Goal: Transaction & Acquisition: Purchase product/service

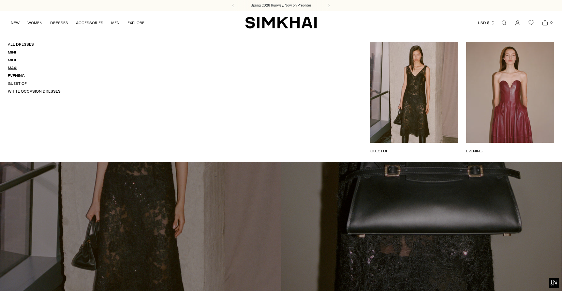
click at [15, 68] on link "Maxi" at bounding box center [12, 68] width 9 height 5
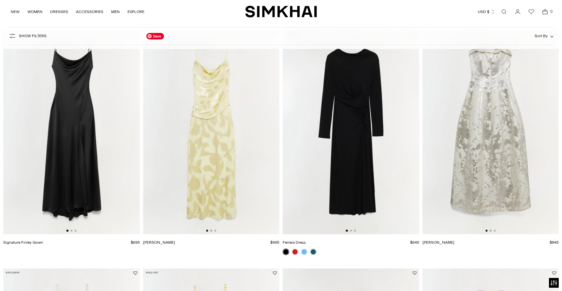
scroll to position [540, 0]
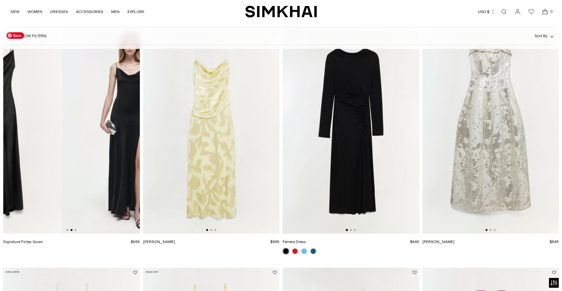
drag, startPoint x: 102, startPoint y: 125, endPoint x: 21, endPoint y: 127, distance: 81.5
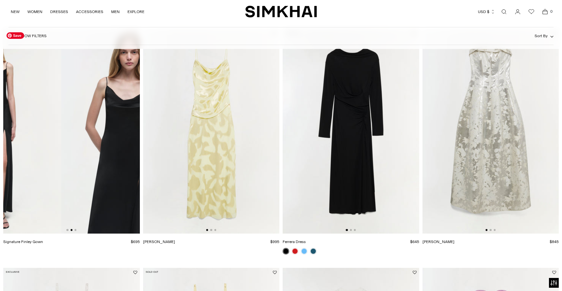
drag, startPoint x: 111, startPoint y: 133, endPoint x: 32, endPoint y: 158, distance: 82.7
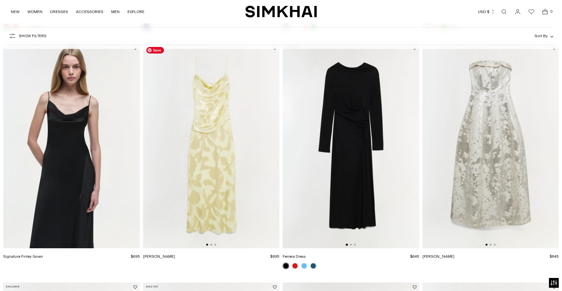
scroll to position [525, 0]
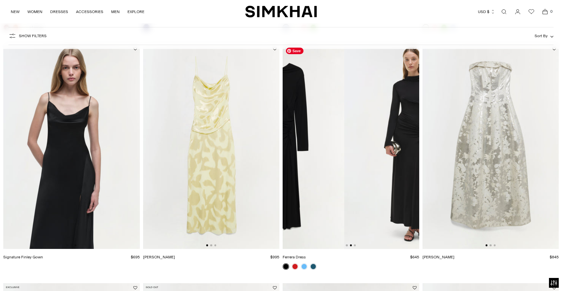
drag, startPoint x: 355, startPoint y: 131, endPoint x: 276, endPoint y: 131, distance: 78.6
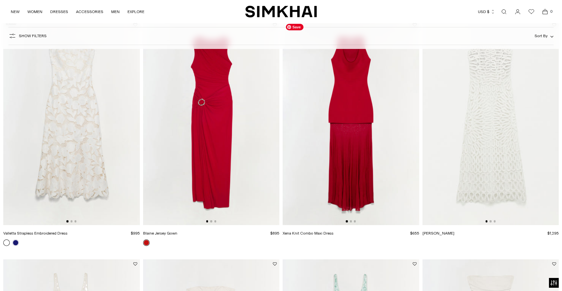
scroll to position [1005, 0]
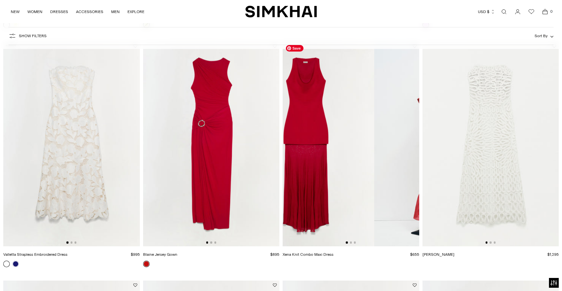
drag, startPoint x: 391, startPoint y: 140, endPoint x: 324, endPoint y: 141, distance: 66.2
click at [325, 141] on img at bounding box center [306, 143] width 137 height 205
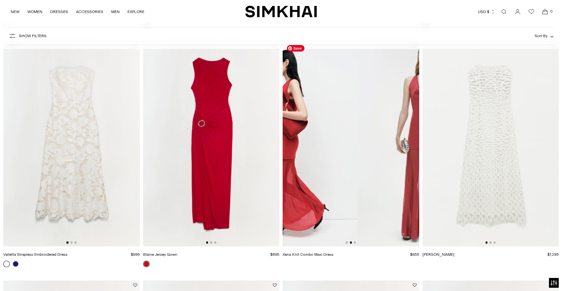
drag, startPoint x: 376, startPoint y: 144, endPoint x: 311, endPoint y: 144, distance: 64.9
click at [313, 144] on img at bounding box center [289, 143] width 137 height 205
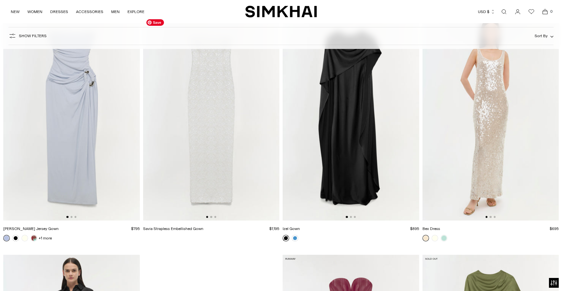
scroll to position [1509, 0]
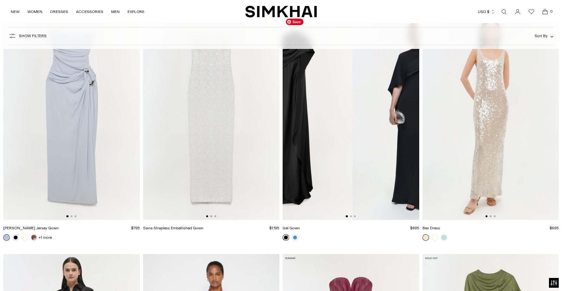
drag, startPoint x: 362, startPoint y: 139, endPoint x: 294, endPoint y: 139, distance: 68.1
click at [294, 139] on img at bounding box center [284, 117] width 137 height 205
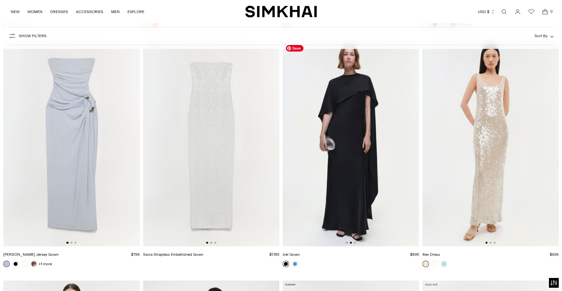
scroll to position [1481, 0]
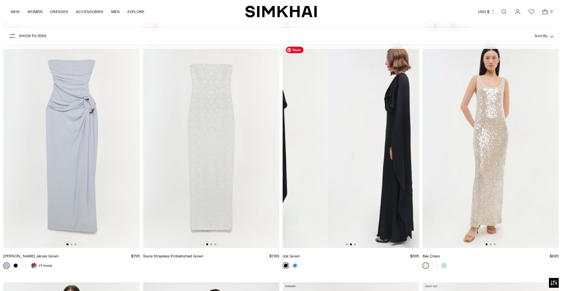
drag, startPoint x: 374, startPoint y: 143, endPoint x: 280, endPoint y: 143, distance: 94.2
click at [283, 143] on img at bounding box center [259, 145] width 137 height 205
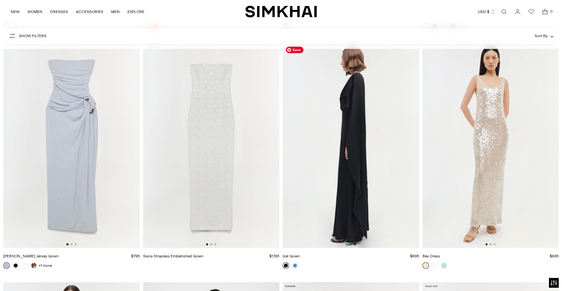
scroll to position [0, 273]
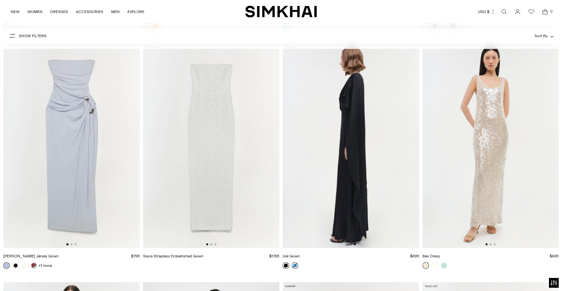
click at [297, 267] on link at bounding box center [295, 265] width 7 height 7
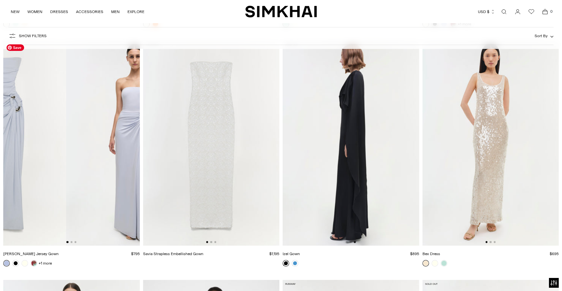
drag, startPoint x: 108, startPoint y: 142, endPoint x: 32, endPoint y: 142, distance: 76.0
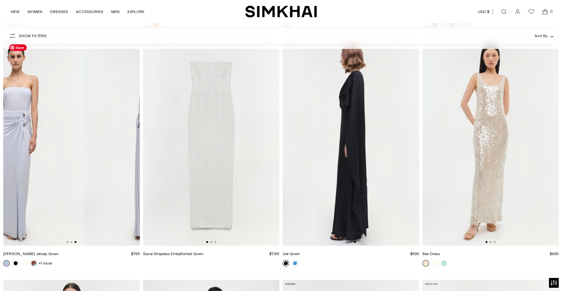
drag, startPoint x: 115, startPoint y: 150, endPoint x: 14, endPoint y: 150, distance: 101.1
click at [17, 150] on img at bounding box center [15, 143] width 137 height 205
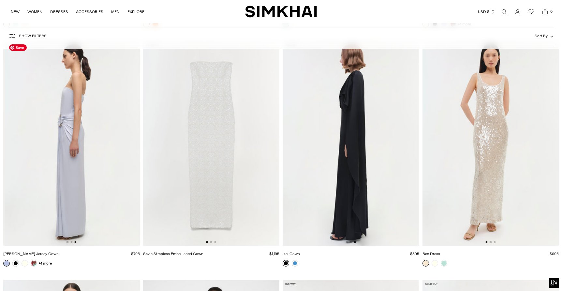
scroll to position [0, 273]
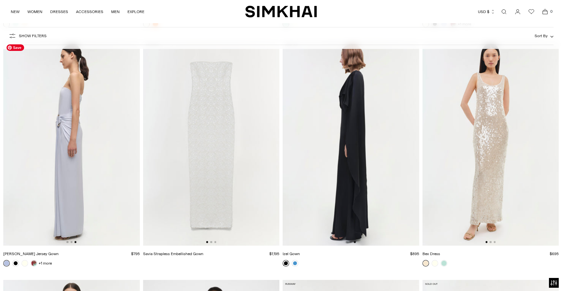
drag, startPoint x: 85, startPoint y: 147, endPoint x: 16, endPoint y: 147, distance: 69.4
click at [17, 147] on img at bounding box center [71, 143] width 137 height 205
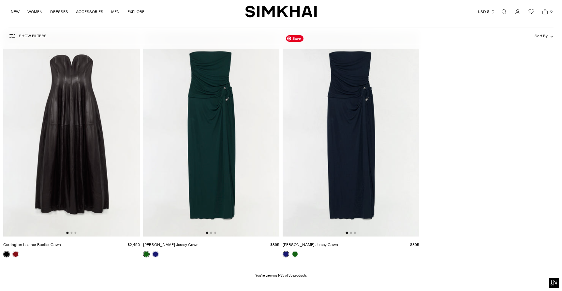
scroll to position [1971, 0]
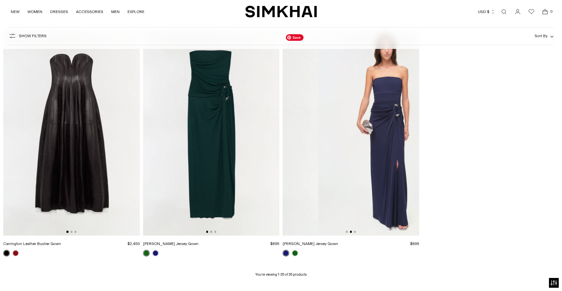
drag, startPoint x: 384, startPoint y: 155, endPoint x: 280, endPoint y: 155, distance: 103.7
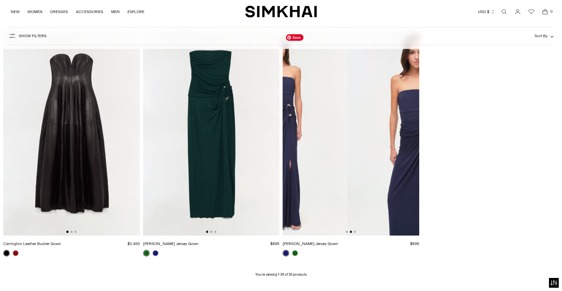
drag, startPoint x: 384, startPoint y: 165, endPoint x: 304, endPoint y: 177, distance: 80.5
click at [308, 176] on img at bounding box center [279, 133] width 137 height 205
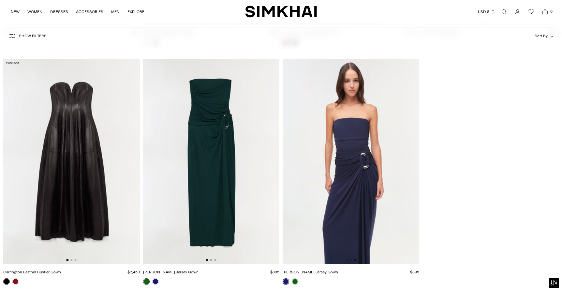
scroll to position [1942, 0]
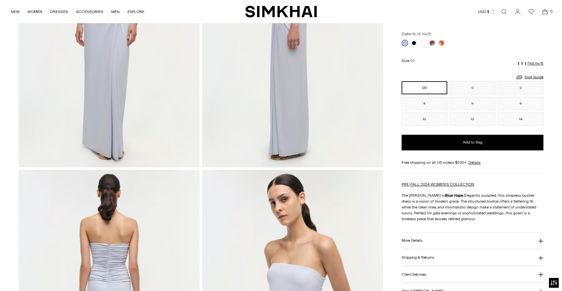
scroll to position [90, 0]
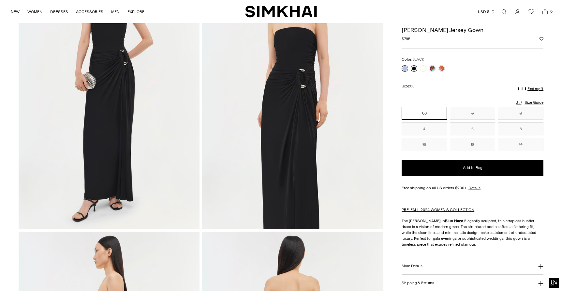
click at [414, 69] on link at bounding box center [414, 68] width 7 height 7
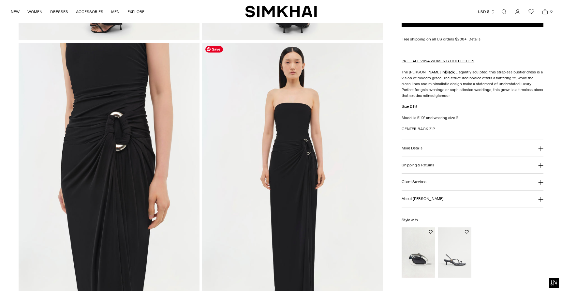
scroll to position [554, 0]
